Goal: Find specific page/section: Find specific page/section

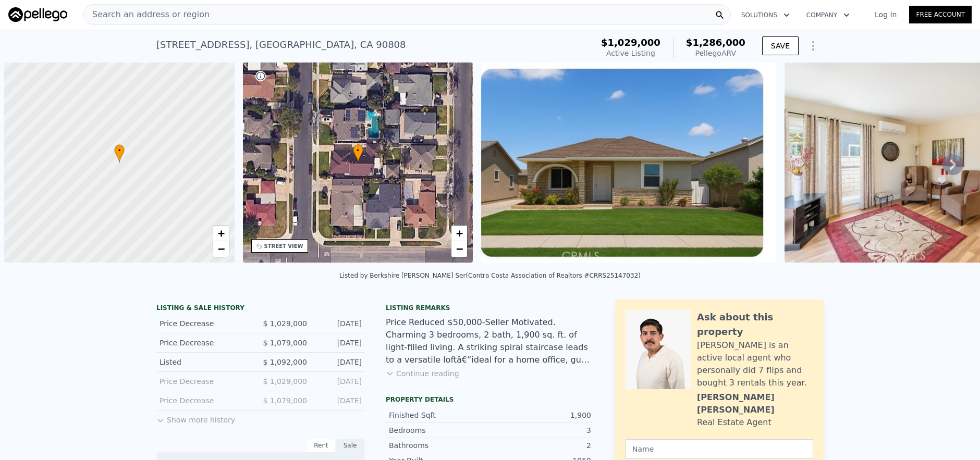
scroll to position [0, 4]
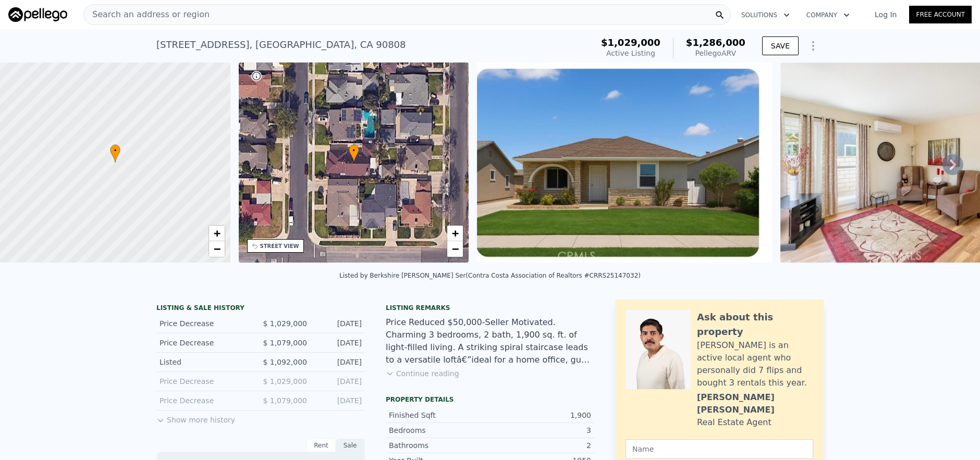
click at [299, 28] on nav "Search an address or region Solutions Company Open main menu Log In Free Account" at bounding box center [490, 14] width 980 height 29
click at [296, 17] on div "Search an address or region" at bounding box center [407, 14] width 648 height 21
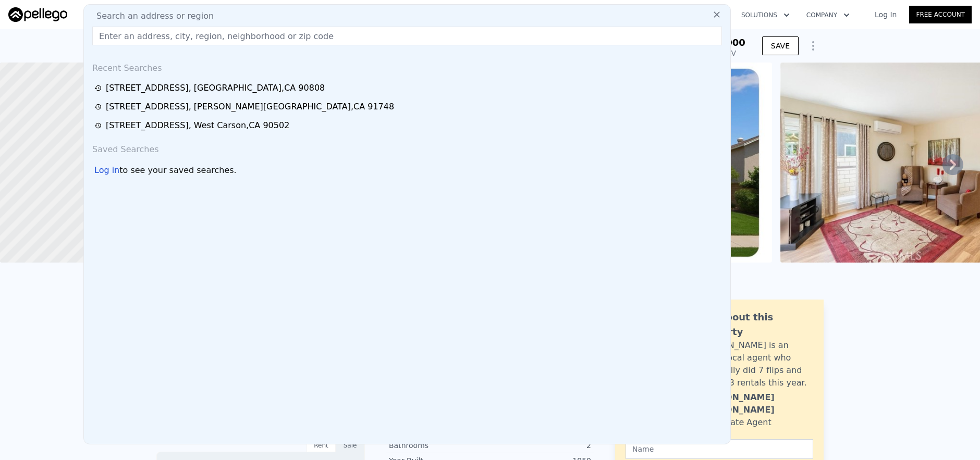
click at [247, 34] on input "text" at bounding box center [407, 36] width 630 height 19
paste input "[STREET_ADDRESS]"
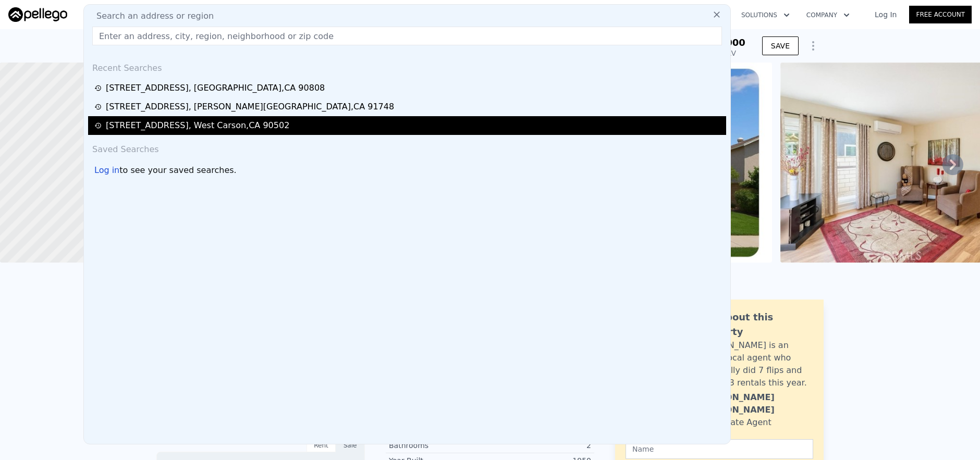
type input "[STREET_ADDRESS]"
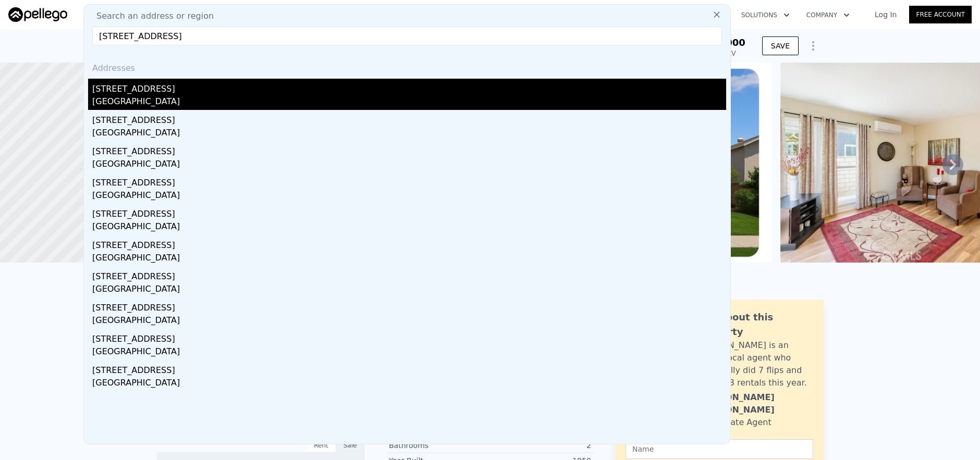
click at [274, 94] on div "[STREET_ADDRESS]" at bounding box center [409, 87] width 634 height 17
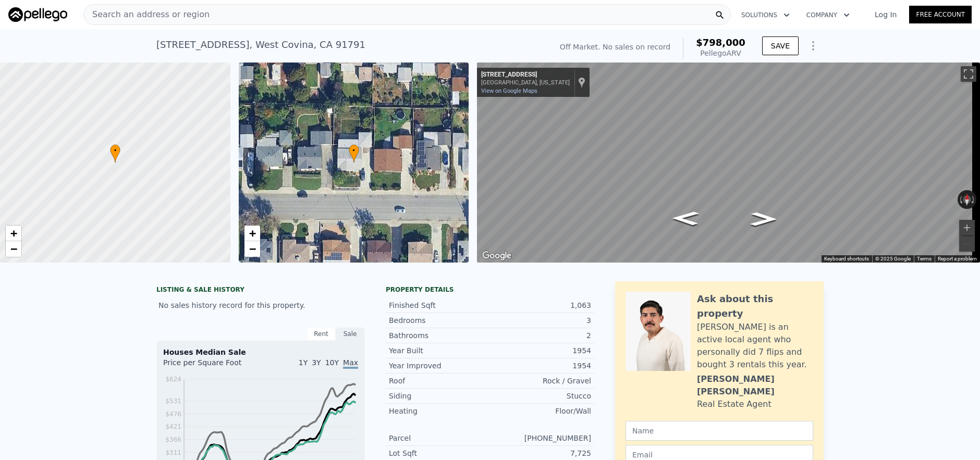
click at [258, 7] on div "Search an address or region" at bounding box center [407, 14] width 648 height 21
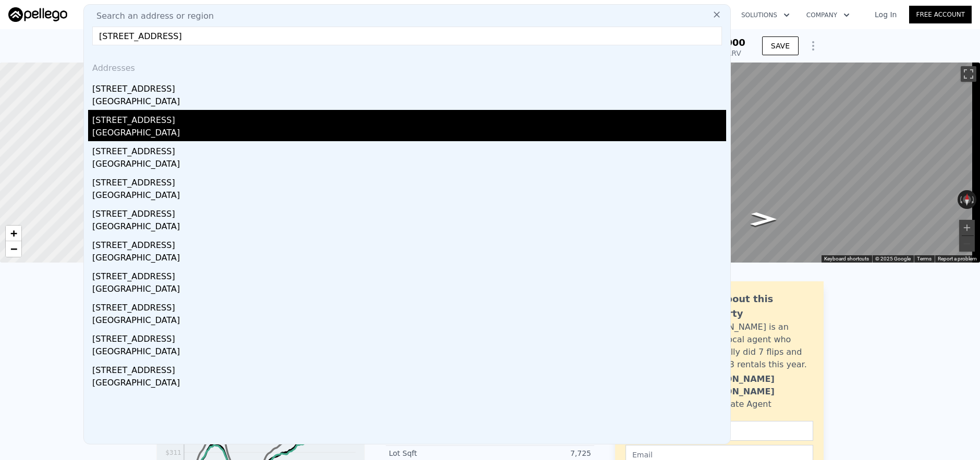
type input "[STREET_ADDRESS]"
click at [295, 115] on div "[STREET_ADDRESS]" at bounding box center [409, 118] width 634 height 17
